Goal: Check status: Check status

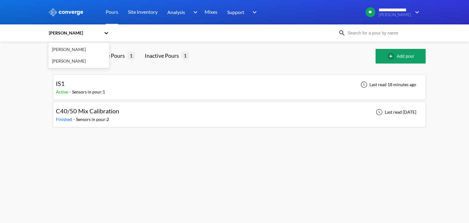
click at [80, 32] on div "[PERSON_NAME]" at bounding box center [74, 33] width 53 height 7
click at [67, 60] on div "[PERSON_NAME]" at bounding box center [78, 61] width 61 height 12
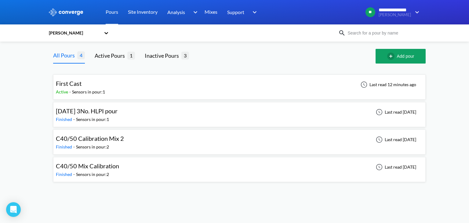
click at [121, 112] on div "[DATE] 3No. HLPI pour" at bounding box center [88, 110] width 65 height 9
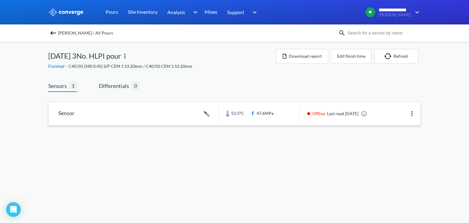
click at [83, 112] on link at bounding box center [235, 113] width 372 height 23
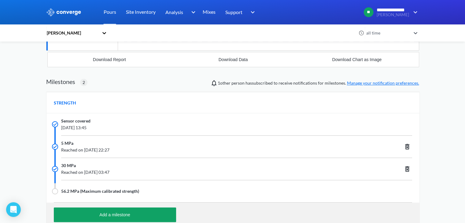
scroll to position [169, 0]
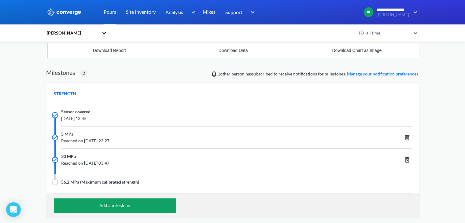
drag, startPoint x: 116, startPoint y: 119, endPoint x: 103, endPoint y: 119, distance: 12.2
click at [103, 119] on span "[DATE] 13:45" at bounding box center [199, 118] width 277 height 7
click at [138, 139] on span "Reached on [DATE] 22:27" at bounding box center [199, 141] width 277 height 7
drag, startPoint x: 138, startPoint y: 138, endPoint x: 126, endPoint y: 138, distance: 11.9
click at [126, 138] on span "Reached on [DATE] 22:27" at bounding box center [199, 141] width 277 height 7
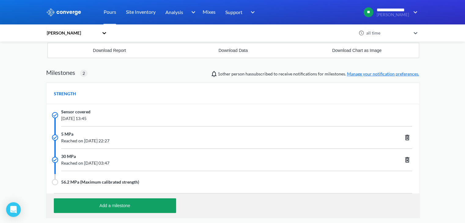
click at [133, 163] on span "Reached on [DATE] 03:47" at bounding box center [199, 163] width 277 height 7
drag, startPoint x: 141, startPoint y: 163, endPoint x: 125, endPoint y: 162, distance: 15.9
click at [125, 162] on span "Reached on [DATE] 03:47" at bounding box center [199, 163] width 277 height 7
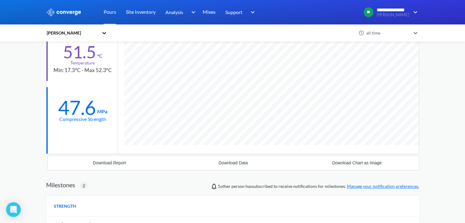
scroll to position [16, 0]
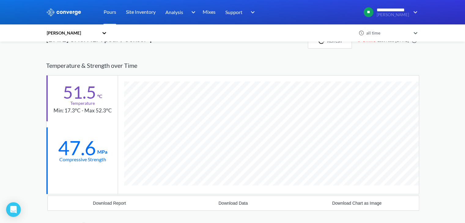
click at [67, 31] on div "[PERSON_NAME]" at bounding box center [72, 33] width 53 height 7
click at [75, 51] on div "[PERSON_NAME]" at bounding box center [76, 50] width 61 height 12
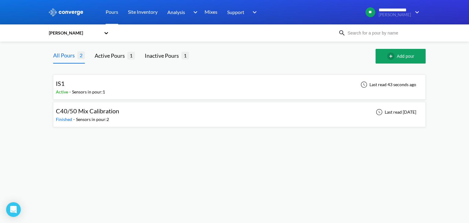
click at [90, 91] on div "Sensors in pour: 1" at bounding box center [88, 92] width 33 height 7
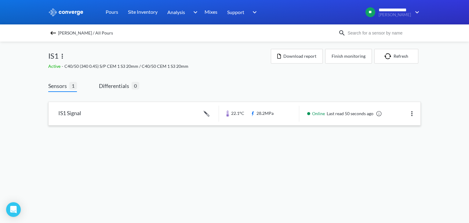
click at [106, 113] on link at bounding box center [235, 113] width 372 height 23
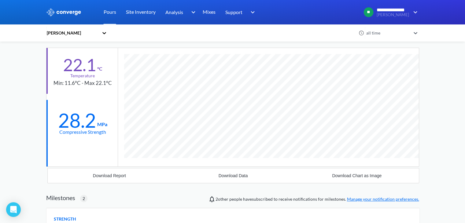
scroll to position [61, 0]
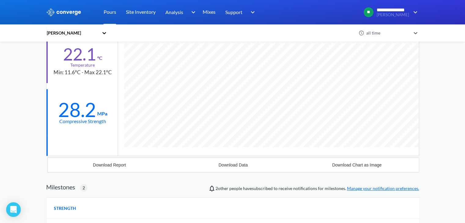
click at [93, 32] on div "[PERSON_NAME]" at bounding box center [72, 33] width 53 height 7
click at [59, 62] on div "[PERSON_NAME]" at bounding box center [76, 61] width 61 height 12
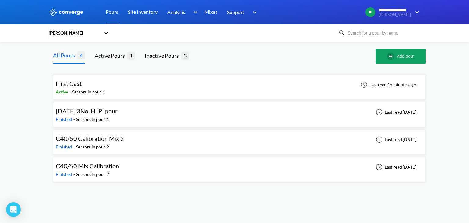
click at [94, 112] on span "[DATE] 3No. HLPI pour" at bounding box center [87, 110] width 62 height 7
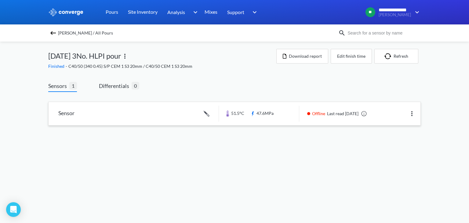
click at [127, 116] on link at bounding box center [235, 113] width 372 height 23
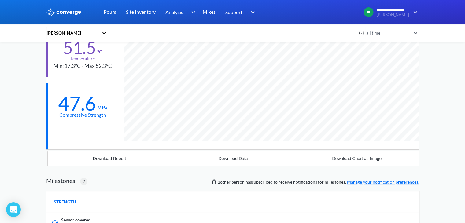
scroll to position [61, 0]
